Goal: Information Seeking & Learning: Learn about a topic

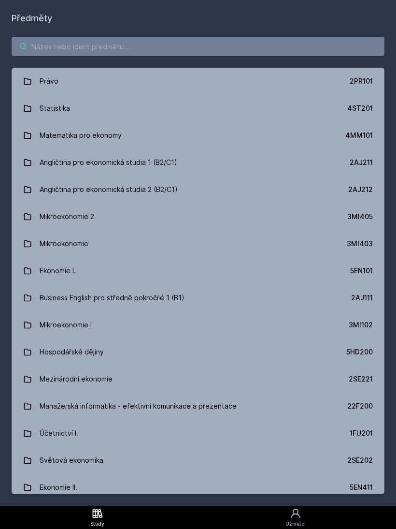
click at [282, 51] on input "search" at bounding box center [198, 46] width 373 height 19
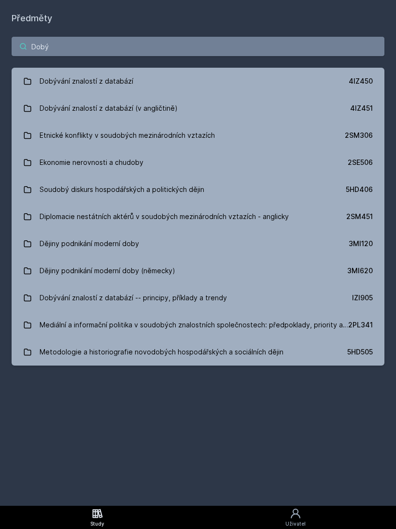
type input "Dobý"
click at [155, 84] on link "Dobývání znalostí z databází 4IZ450" at bounding box center [198, 81] width 373 height 27
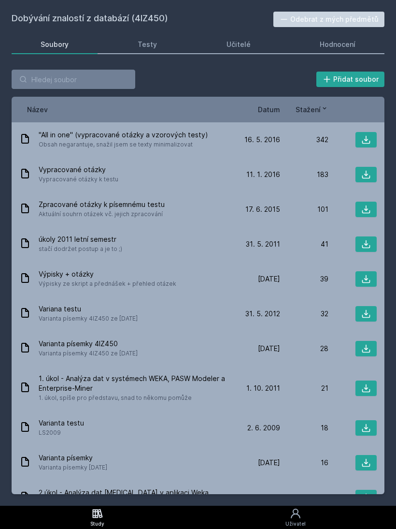
click at [338, 50] on link "Hodnocení" at bounding box center [339, 44] width 94 height 19
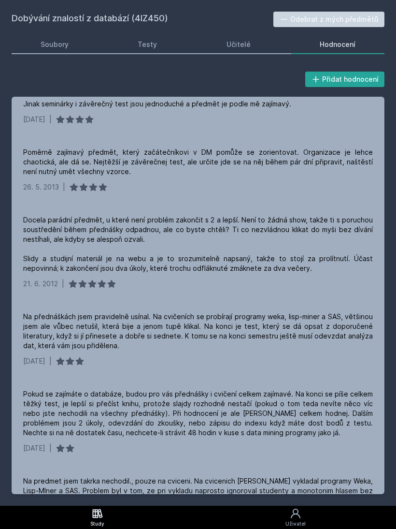
scroll to position [242, 0]
click at [63, 49] on div "Soubory" at bounding box center [55, 45] width 28 height 10
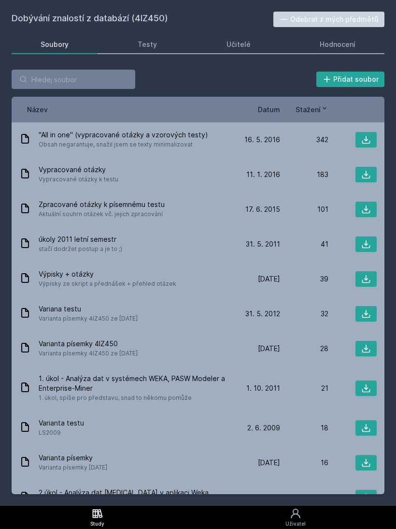
click at [230, 46] on div "Učitelé" at bounding box center [239, 45] width 24 height 10
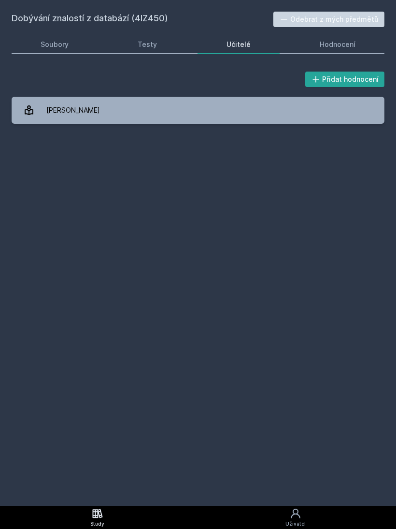
click at [289, 112] on link "[PERSON_NAME]" at bounding box center [198, 110] width 373 height 27
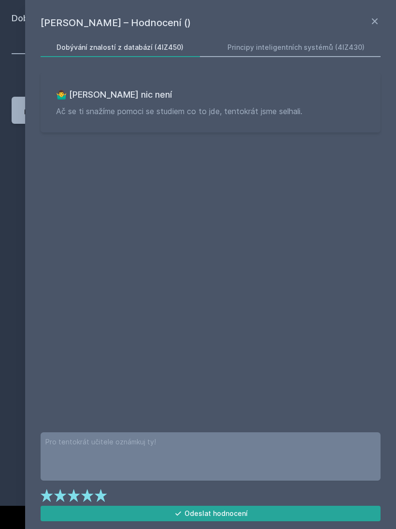
click at [317, 51] on div "Principy inteligentních systémů (4IZ430)" at bounding box center [296, 48] width 137 height 10
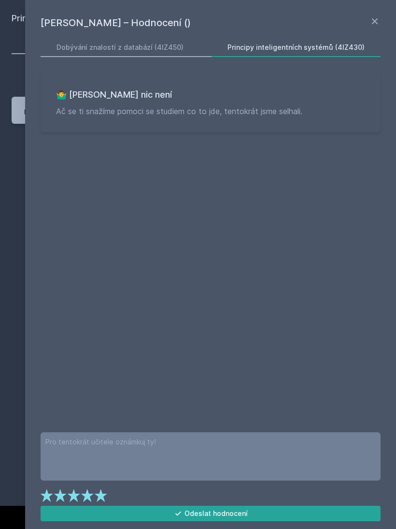
click at [370, 20] on icon at bounding box center [375, 21] width 12 height 12
